Goal: Find contact information: Find contact information

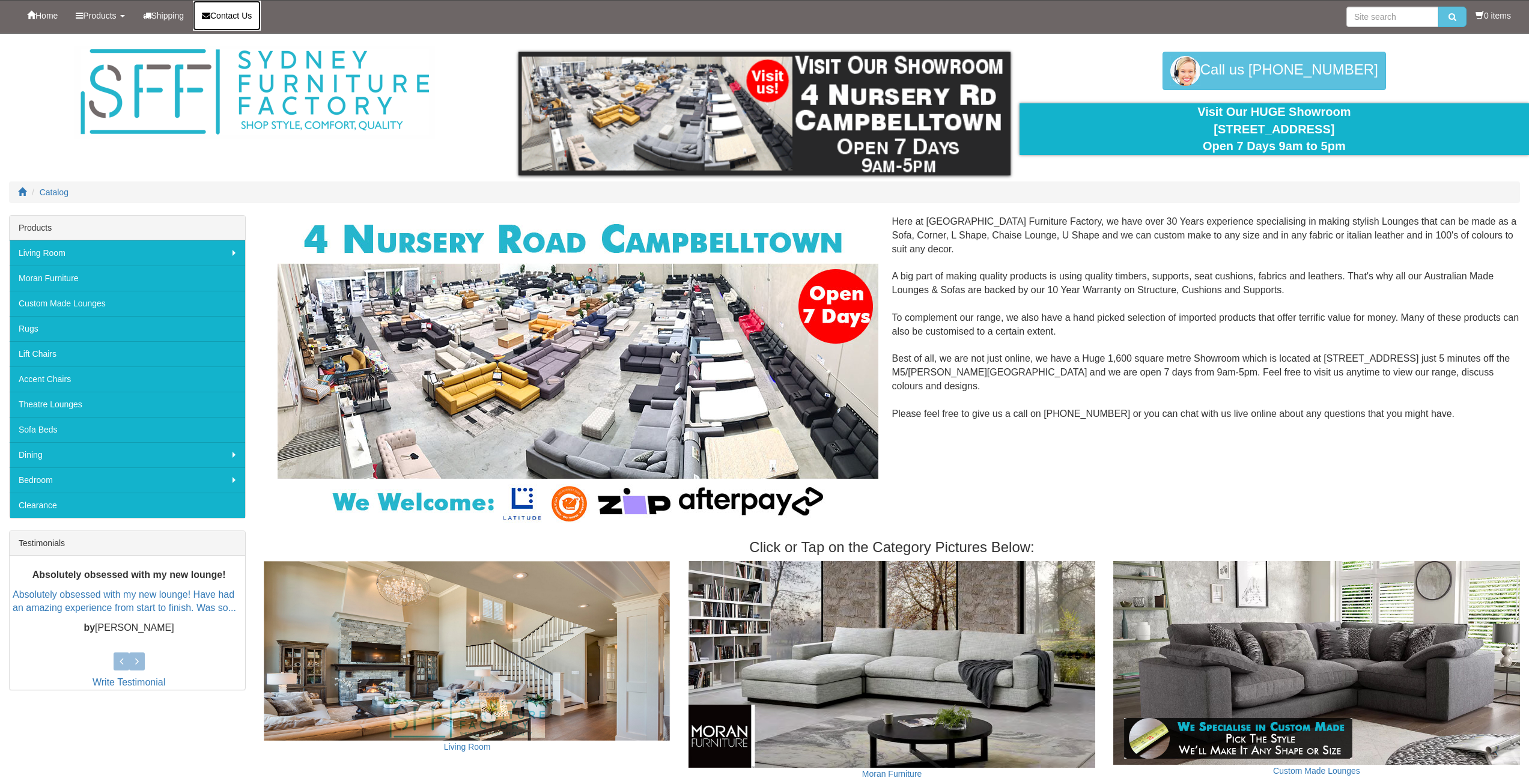
click at [236, 18] on span "Contact Us" at bounding box center [230, 15] width 41 height 10
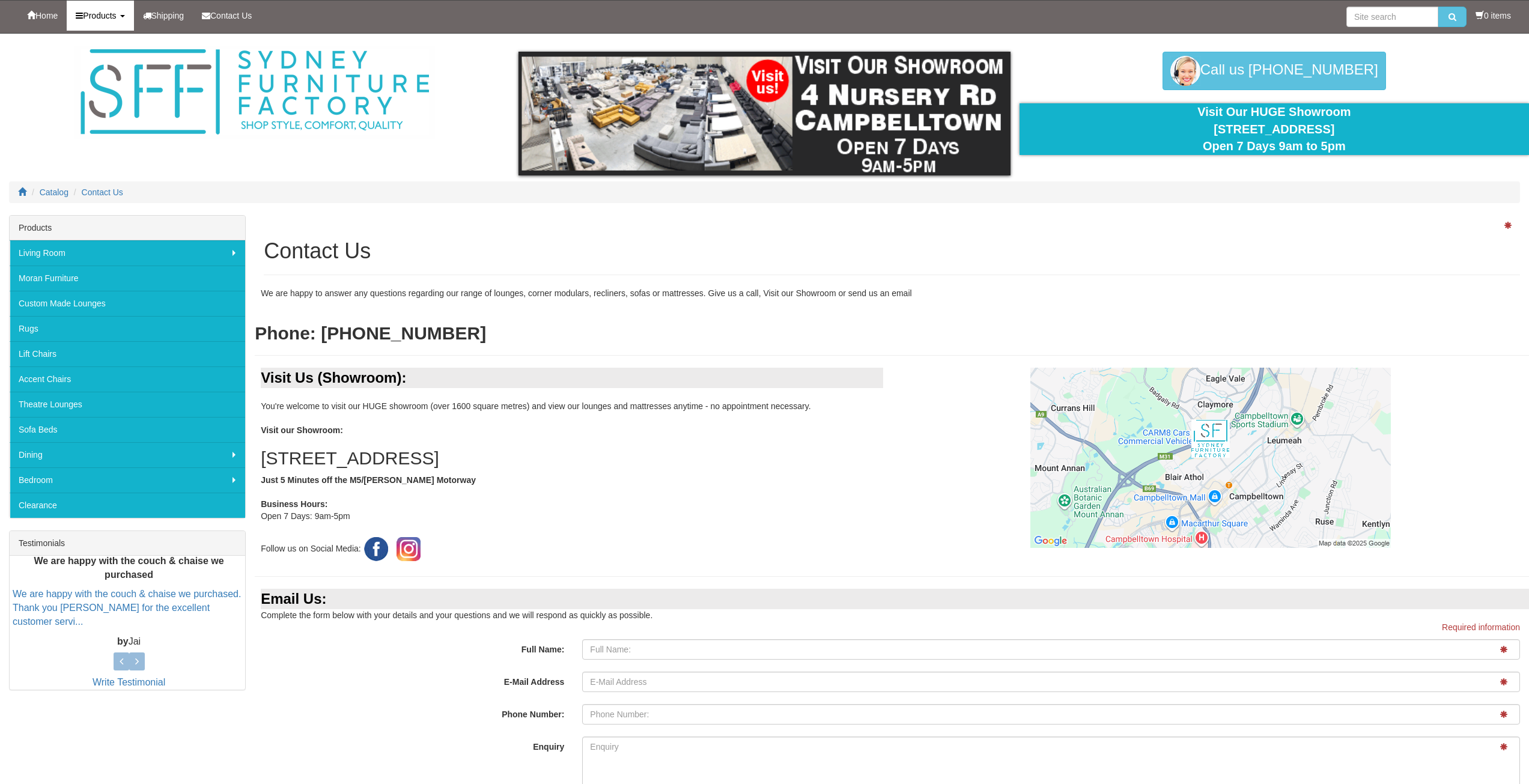
click at [116, 14] on span "Products" at bounding box center [100, 15] width 33 height 10
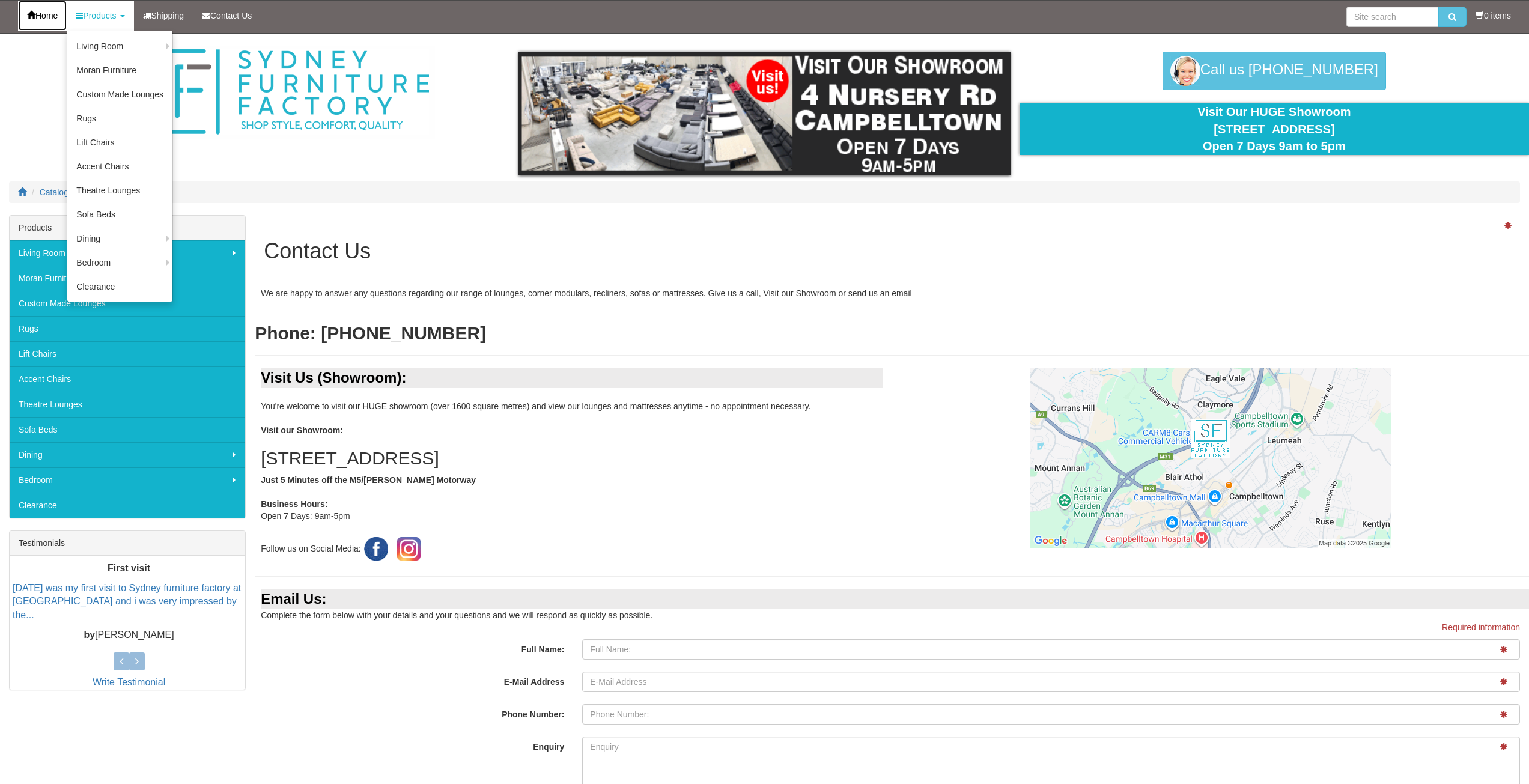
click at [56, 17] on span "Home" at bounding box center [46, 15] width 22 height 10
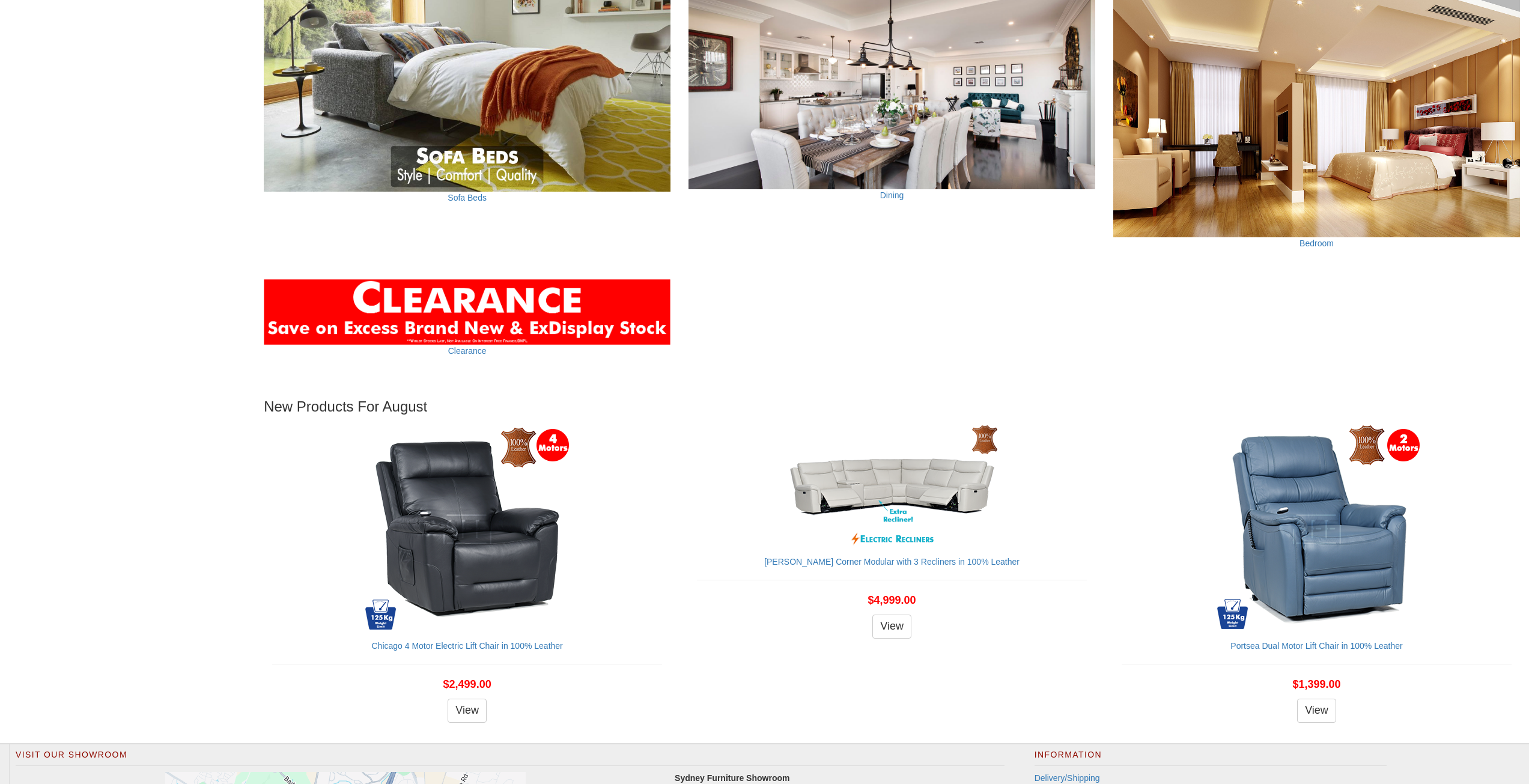
scroll to position [1528, 0]
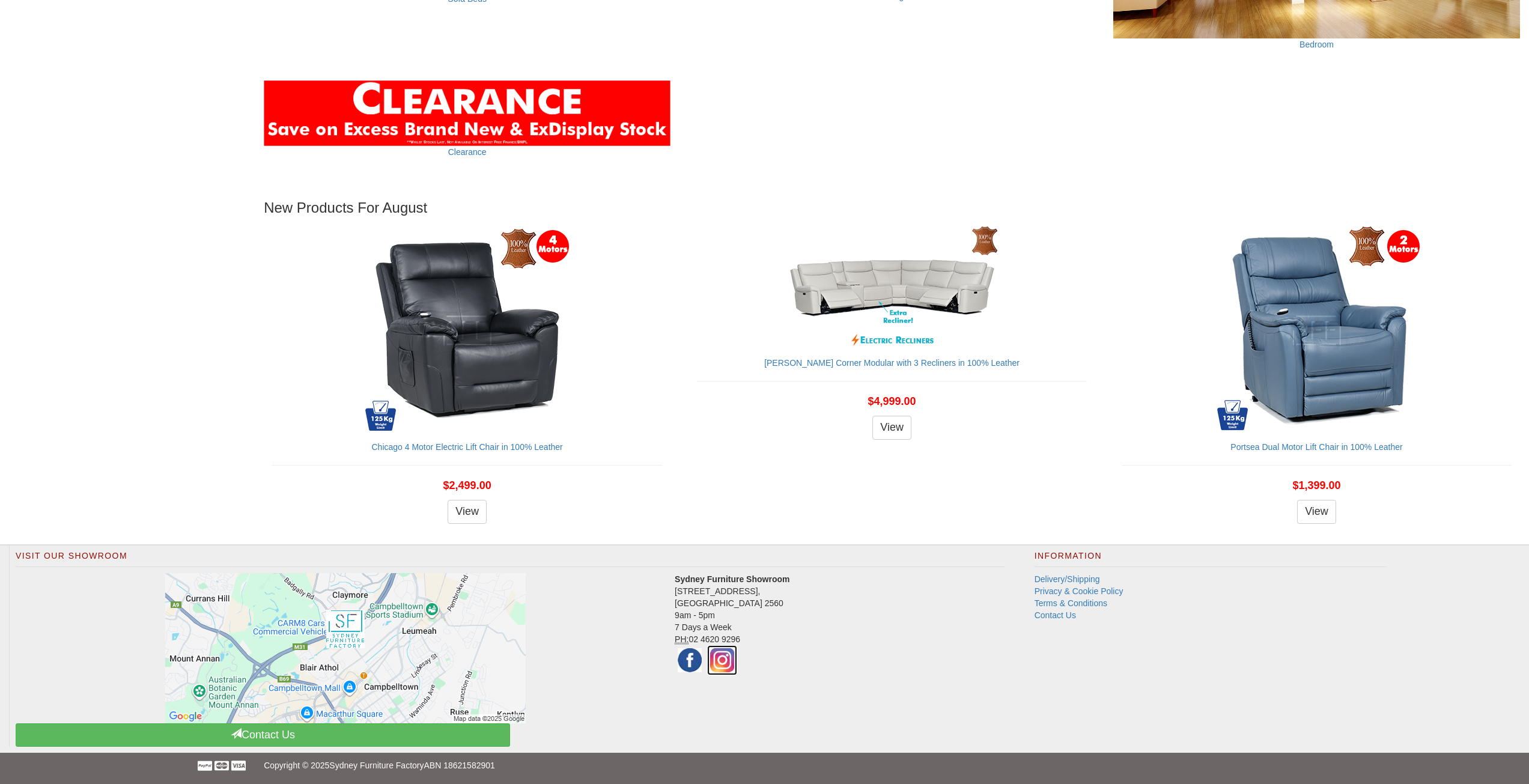
click at [716, 663] on img at bounding box center [722, 660] width 30 height 30
